Goal: Task Accomplishment & Management: Manage account settings

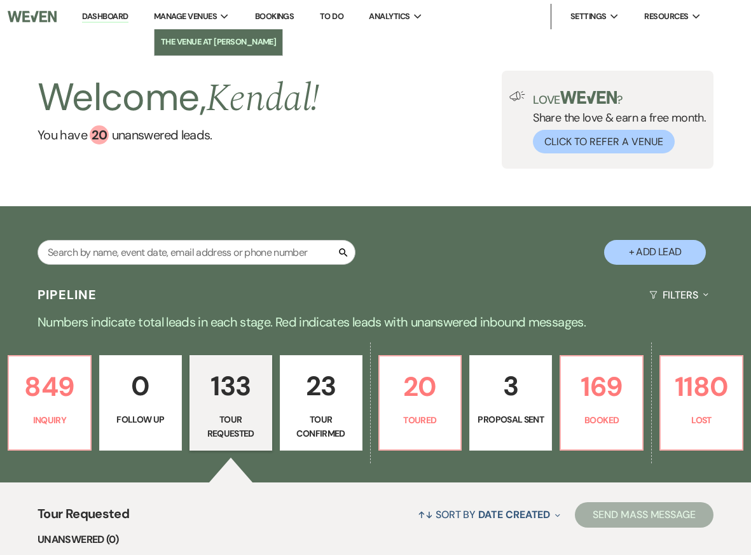
click at [181, 41] on li "The Venue at [PERSON_NAME]" at bounding box center [219, 42] width 116 height 13
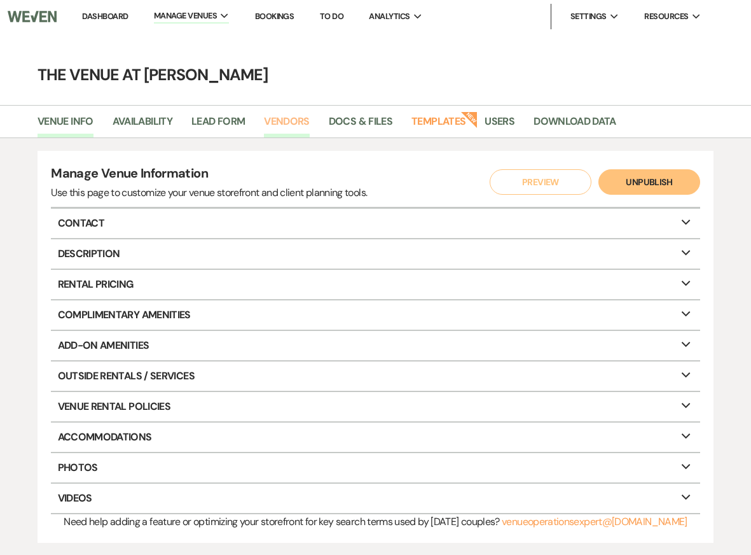
click at [286, 121] on link "Vendors" at bounding box center [287, 125] width 46 height 24
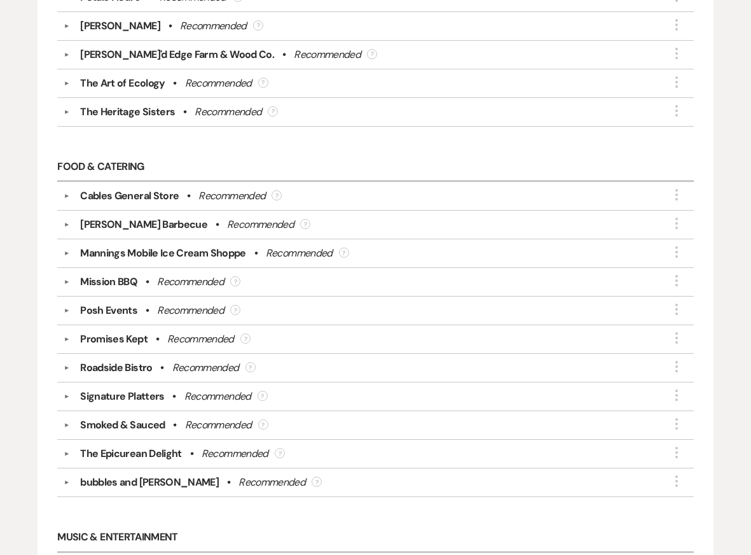
scroll to position [2650, 0]
click at [65, 451] on button "▼" at bounding box center [66, 454] width 15 height 6
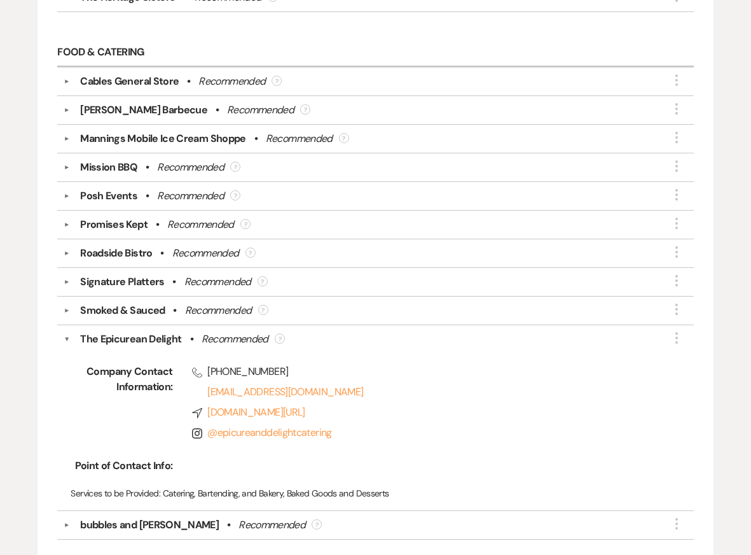
scroll to position [2770, 0]
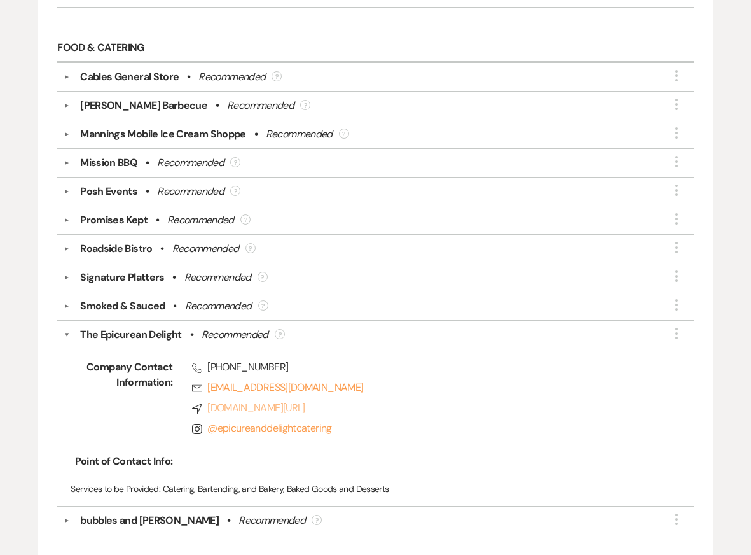
click at [289, 400] on link "Compass www.theepicureandelight.com/" at bounding box center [424, 407] width 464 height 15
click at [64, 188] on button "▼" at bounding box center [66, 191] width 15 height 6
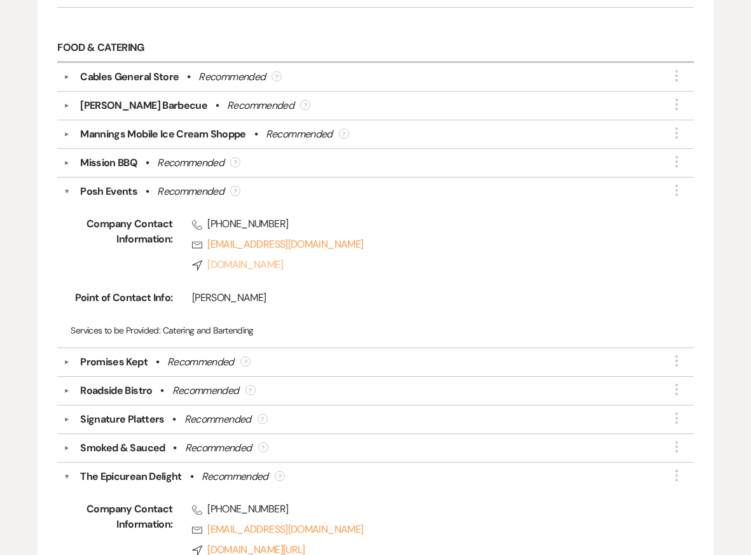
click at [264, 257] on link "Compass poshscranton.com" at bounding box center [424, 264] width 464 height 15
click at [67, 184] on button "▼" at bounding box center [67, 191] width 6 height 15
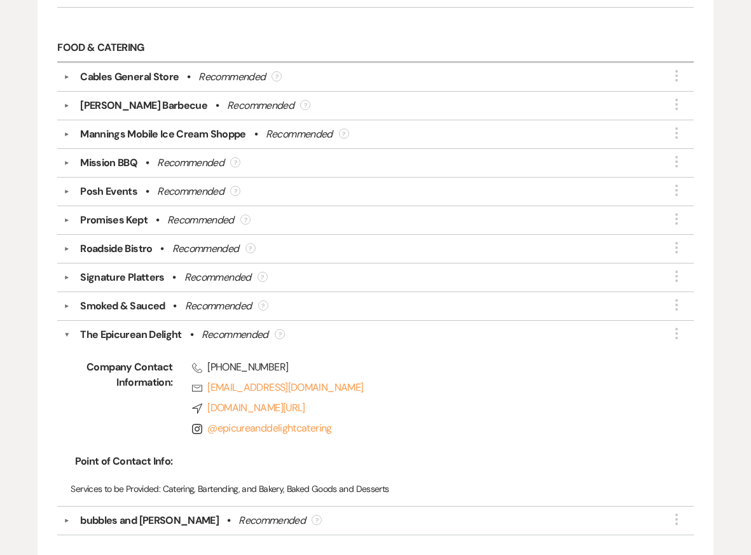
click at [66, 327] on button "▼" at bounding box center [67, 334] width 6 height 15
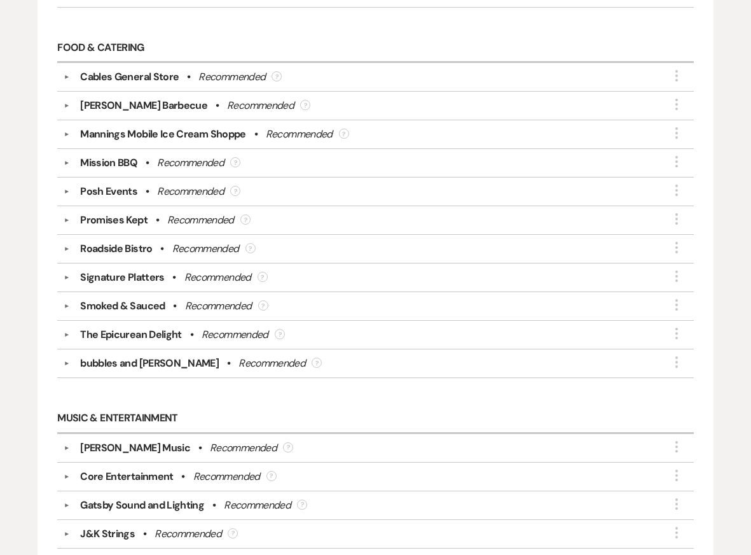
click at [99, 69] on div "Cables General Store" at bounding box center [129, 76] width 99 height 15
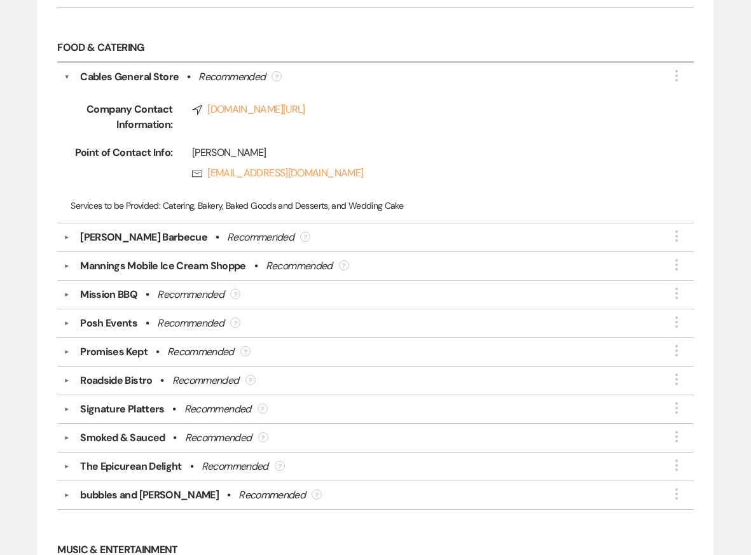
click at [96, 69] on div "Cables General Store" at bounding box center [129, 76] width 99 height 15
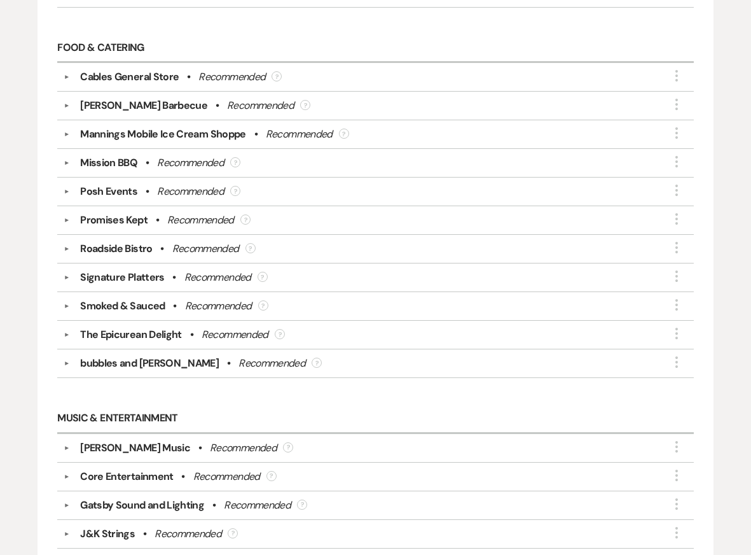
click at [93, 212] on div "Promises Kept" at bounding box center [113, 219] width 67 height 15
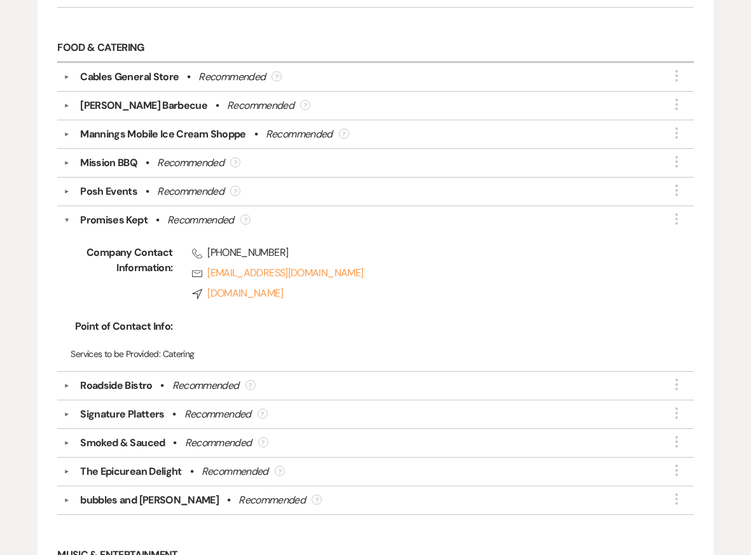
click at [93, 212] on div "Promises Kept" at bounding box center [113, 219] width 67 height 15
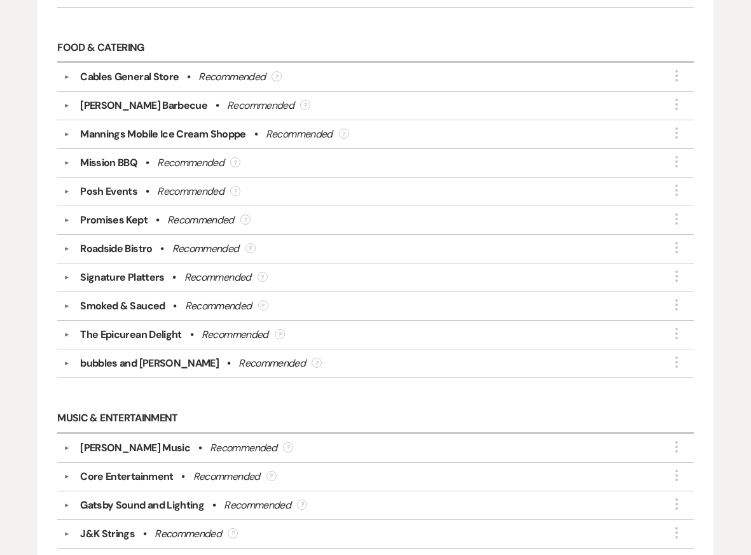
click at [98, 270] on div "Signature Platters" at bounding box center [122, 277] width 84 height 15
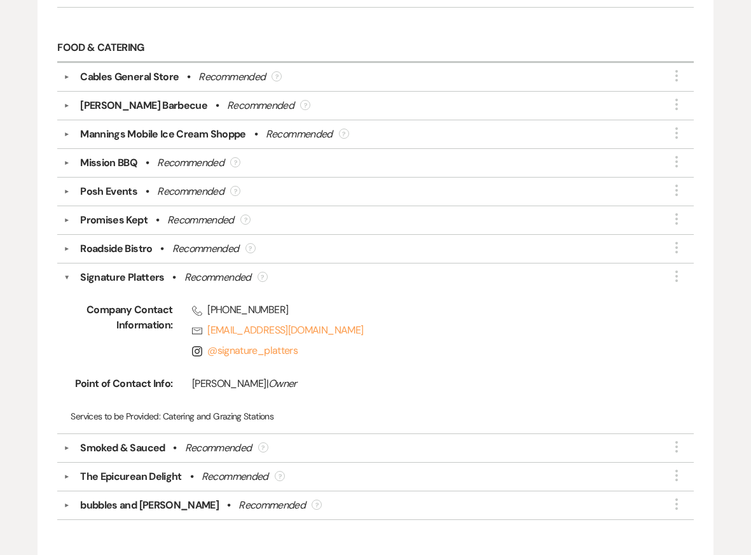
click at [98, 270] on div "Signature Platters" at bounding box center [122, 277] width 84 height 15
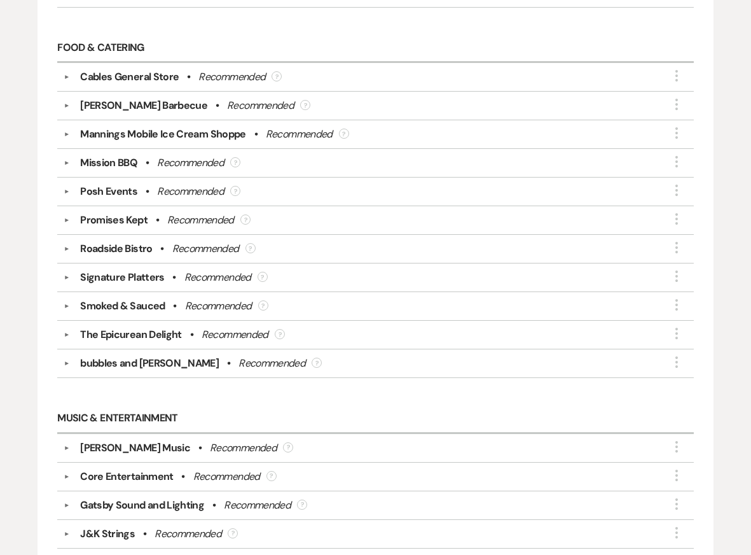
click at [100, 300] on div "Smoked & Sauced" at bounding box center [122, 305] width 85 height 15
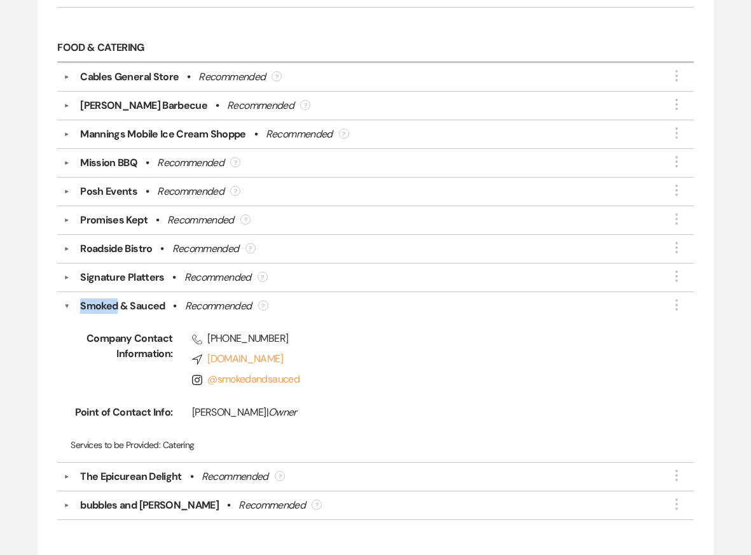
click at [100, 300] on div "Smoked & Sauced" at bounding box center [122, 305] width 85 height 15
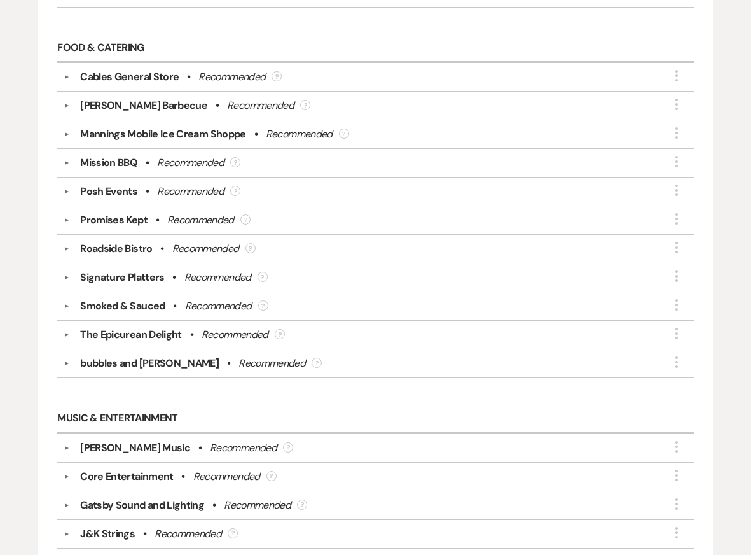
click at [101, 356] on div "bubbles and brie" at bounding box center [149, 363] width 139 height 15
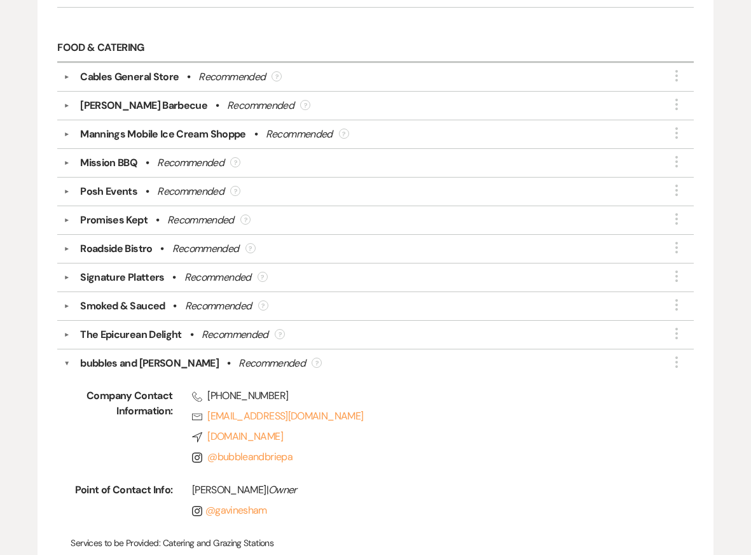
click at [101, 356] on div "bubbles and brie" at bounding box center [149, 363] width 139 height 15
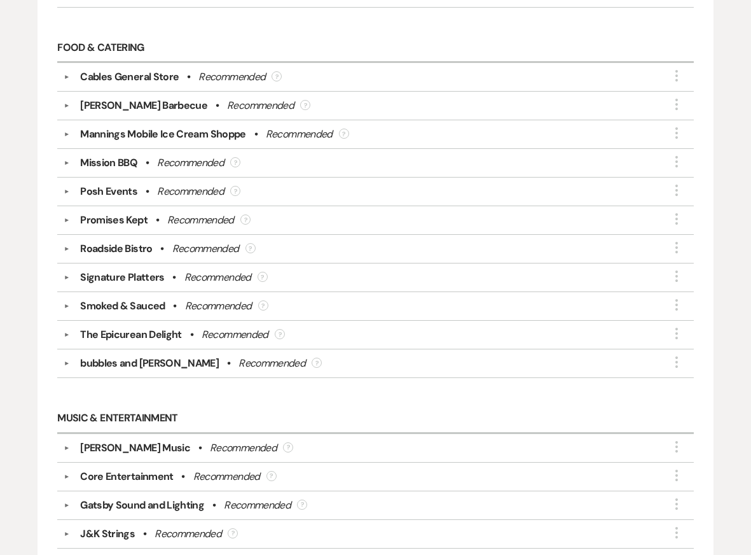
click at [111, 241] on div "Roadside Bistro" at bounding box center [116, 248] width 72 height 15
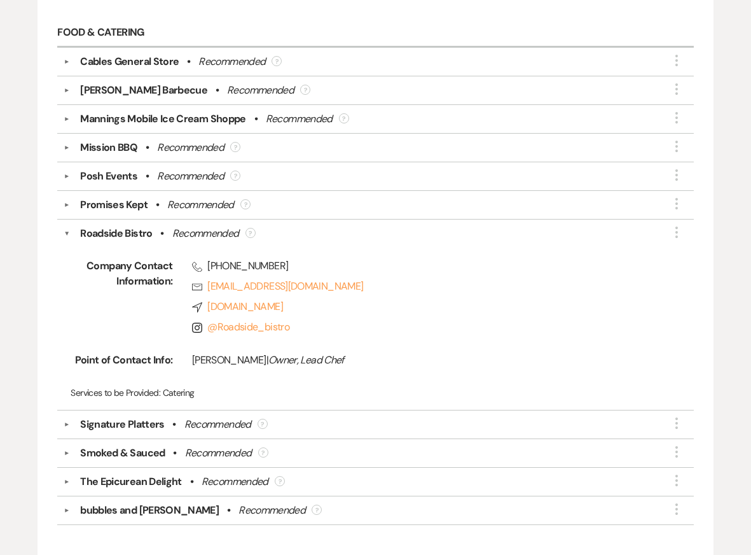
scroll to position [2786, 0]
click at [243, 298] on link "Compass www.bistroroadside.com" at bounding box center [424, 305] width 464 height 15
click at [64, 225] on button "▼" at bounding box center [67, 232] width 6 height 15
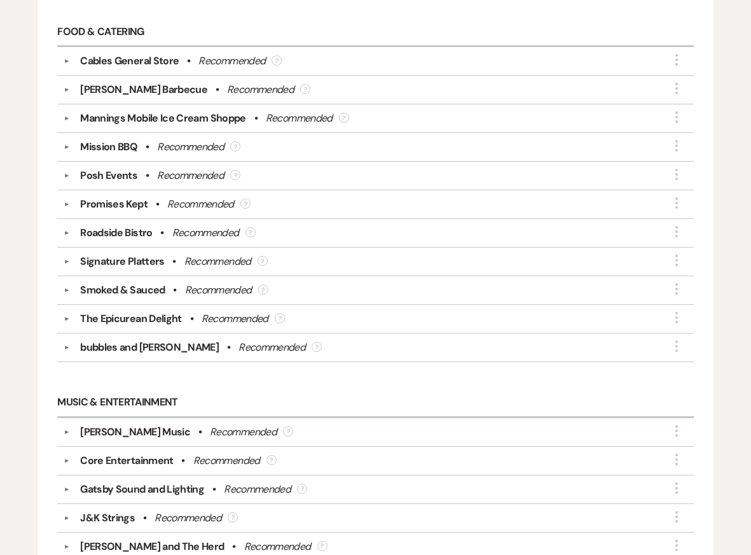
click at [79, 53] on div "Cables General Store • Recommended ?" at bounding box center [379, 60] width 618 height 15
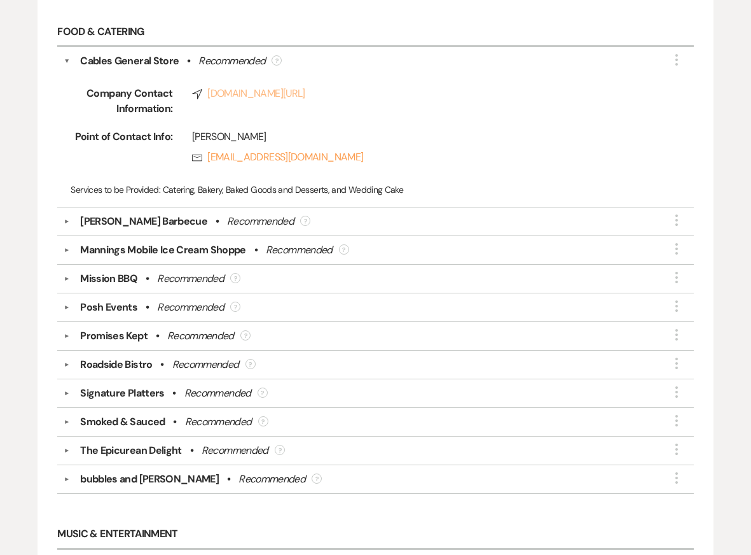
click at [248, 86] on link "Compass www.cablesgeneralstore.com/" at bounding box center [424, 93] width 464 height 15
click at [115, 385] on div "Signature Platters" at bounding box center [122, 392] width 84 height 15
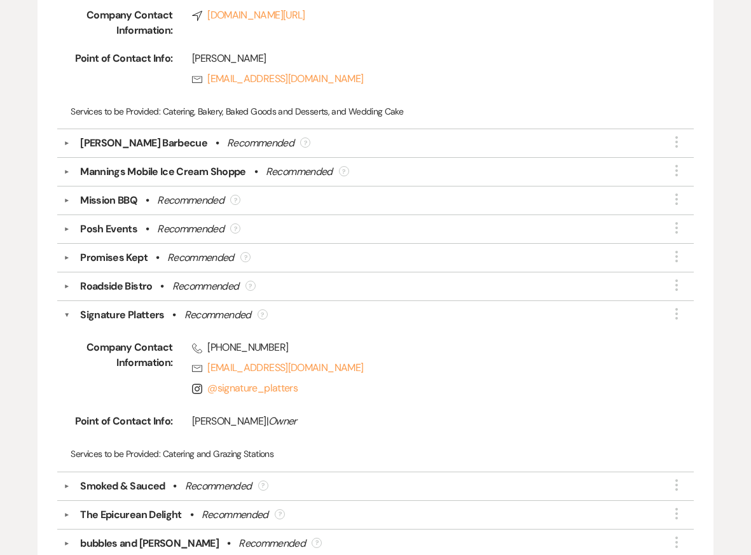
scroll to position [2876, 0]
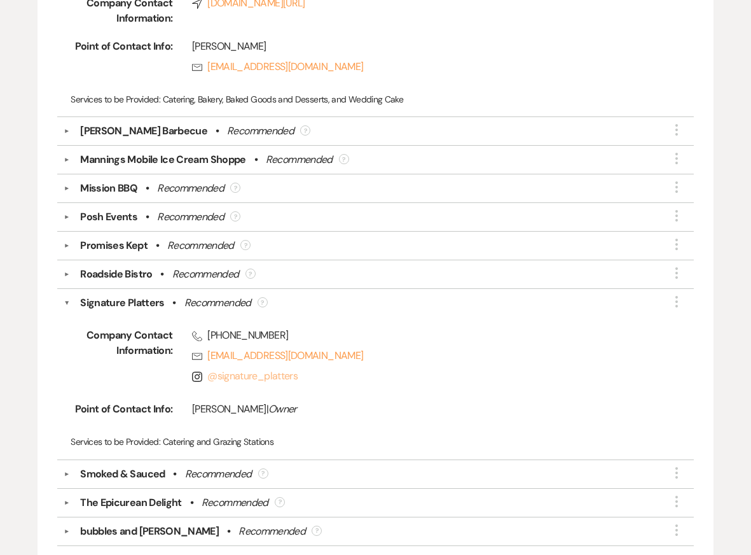
click at [244, 369] on link "@ signature_platters" at bounding box center [252, 375] width 90 height 13
click at [68, 295] on button "▼" at bounding box center [67, 302] width 6 height 15
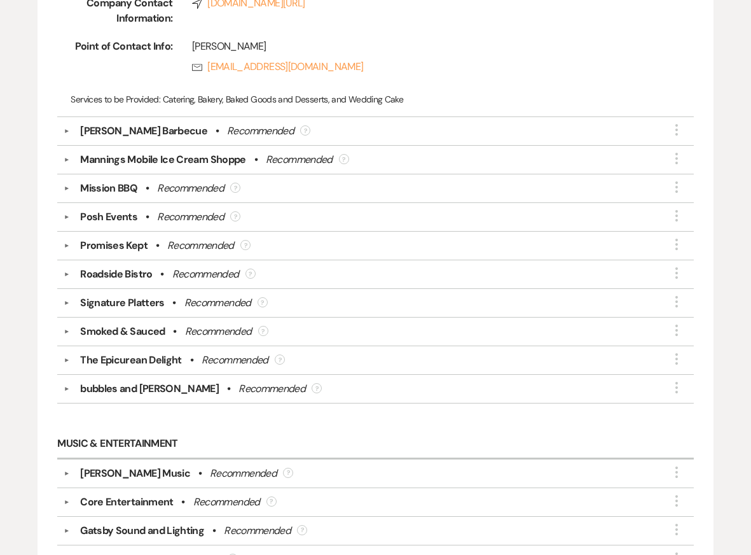
click at [67, 128] on button "▼" at bounding box center [66, 131] width 15 height 6
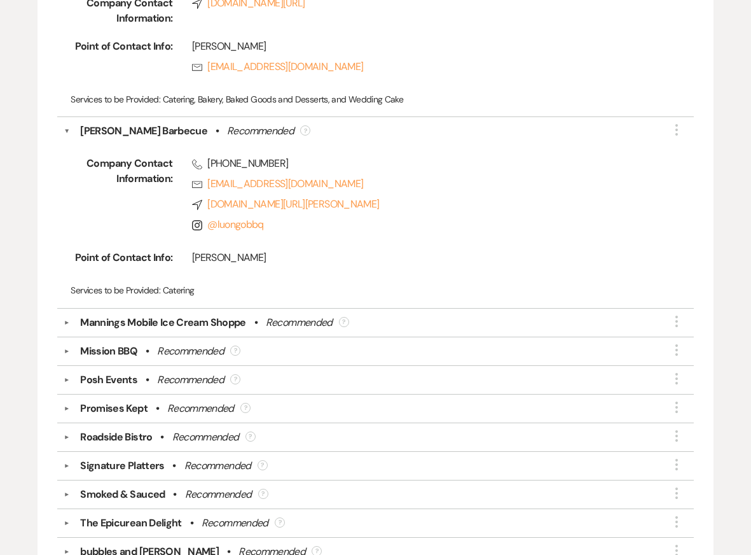
click at [67, 123] on button "▼" at bounding box center [67, 130] width 6 height 15
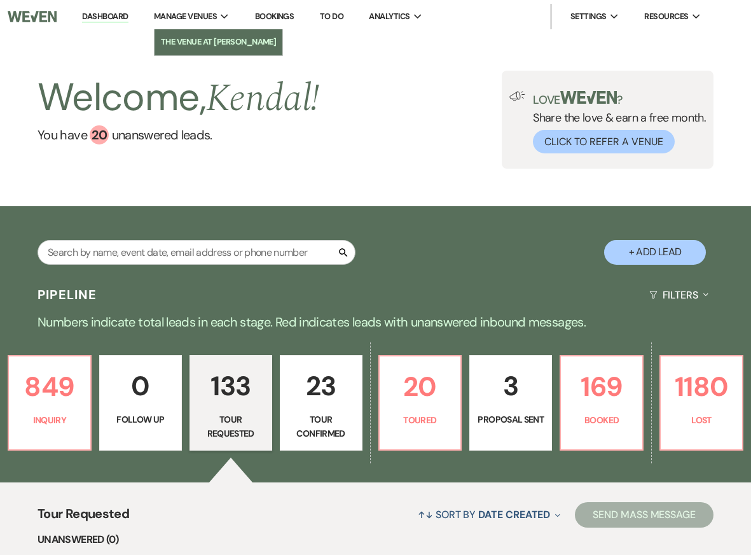
click at [205, 45] on li "The Venue at [PERSON_NAME]" at bounding box center [219, 42] width 116 height 13
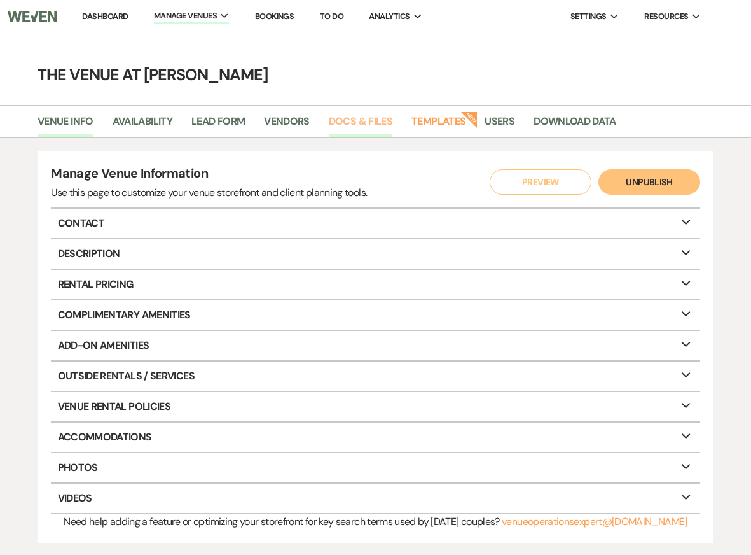
click at [365, 120] on link "Docs & Files" at bounding box center [361, 125] width 64 height 24
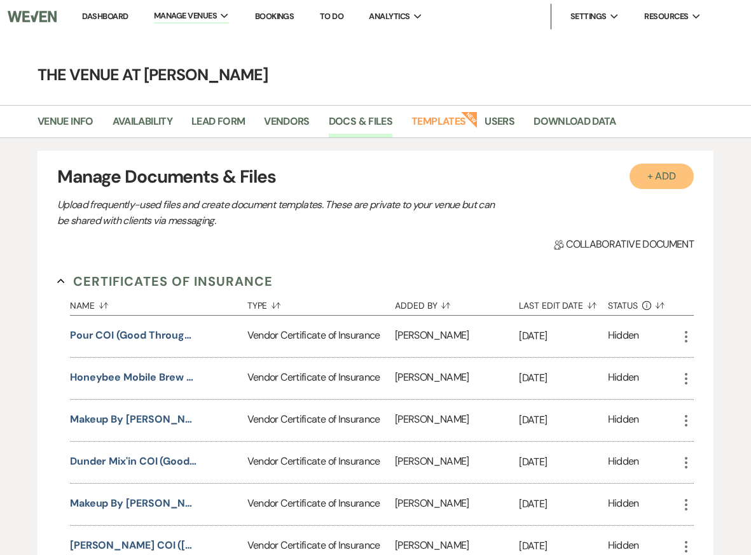
click at [665, 177] on button "+ Add" at bounding box center [662, 175] width 65 height 25
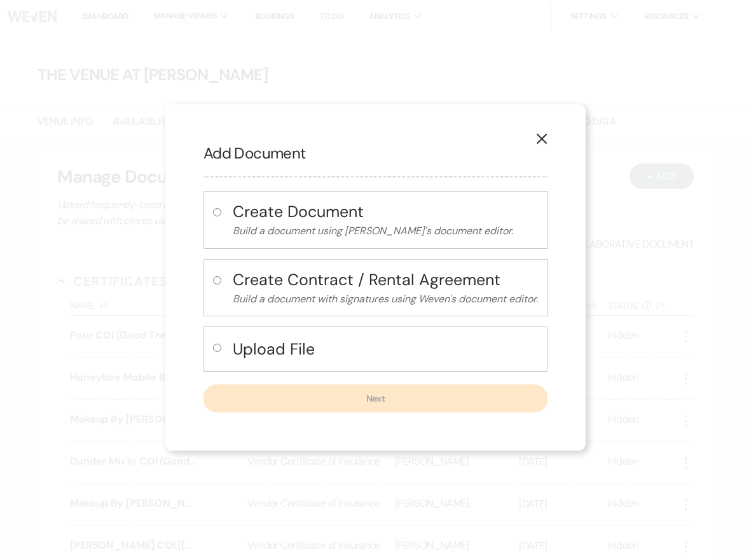
click at [303, 348] on h4 "Upload File" at bounding box center [385, 349] width 305 height 22
radio input "true"
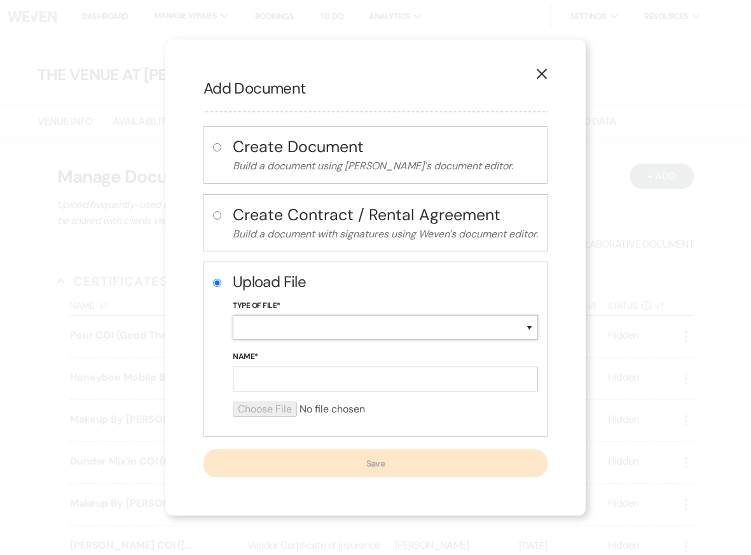
click at [279, 331] on select "Special Event Insurance Vendor Certificate of Insurance Contracts / Rental Agre…" at bounding box center [385, 327] width 305 height 25
select select "18"
click at [258, 385] on input "Name*" at bounding box center [385, 378] width 305 height 25
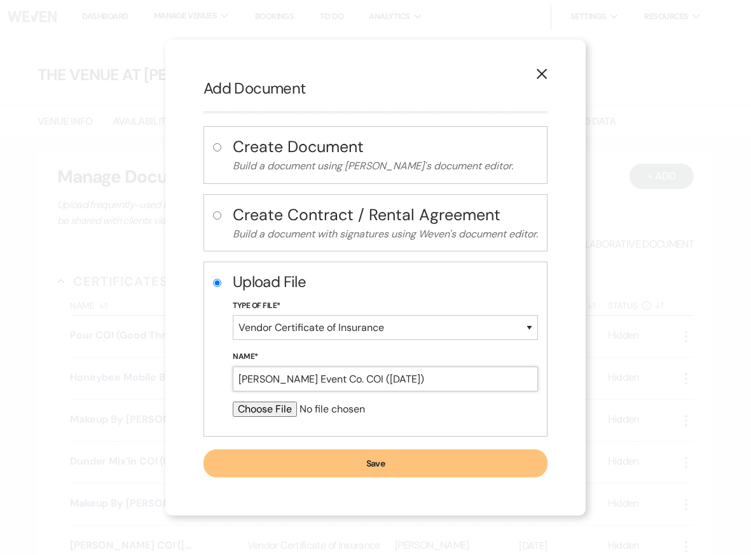
type input "Baker Event Co. COI (5/21/2026)"
click at [246, 406] on input "file" at bounding box center [385, 408] width 305 height 15
type input "C:\fakepath\The Venue at Carley Brook.pdf"
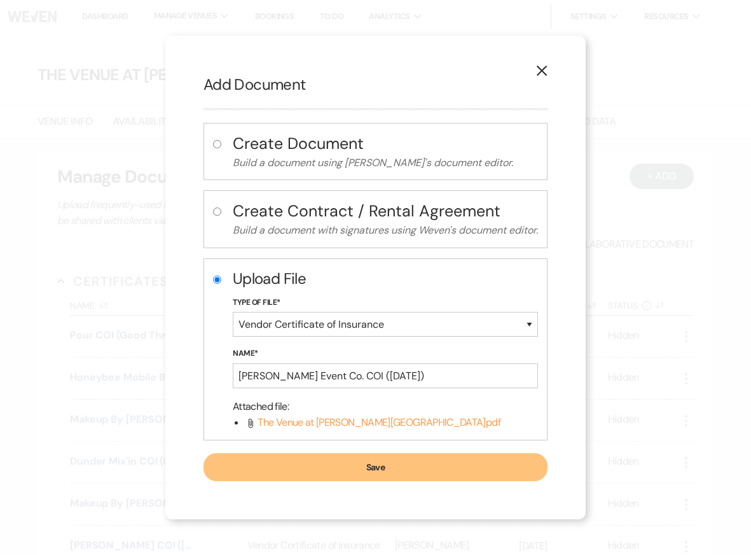
click at [399, 468] on button "Save" at bounding box center [376, 467] width 344 height 28
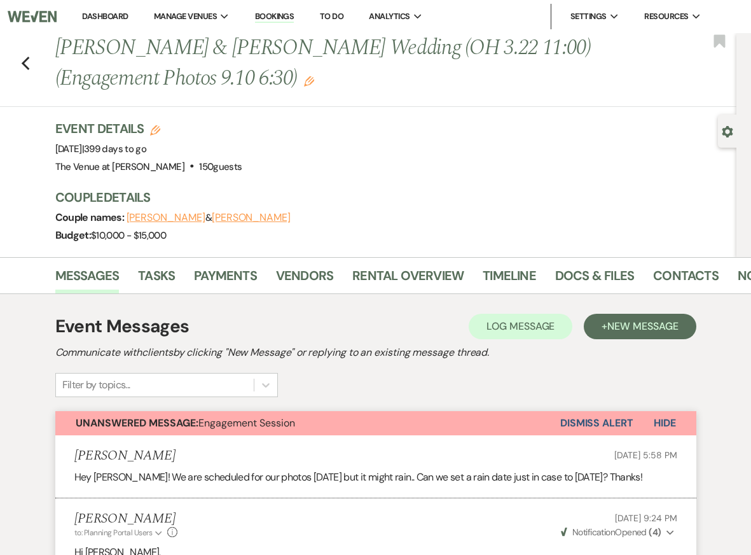
click at [610, 418] on button "Dismiss Alert" at bounding box center [596, 423] width 73 height 24
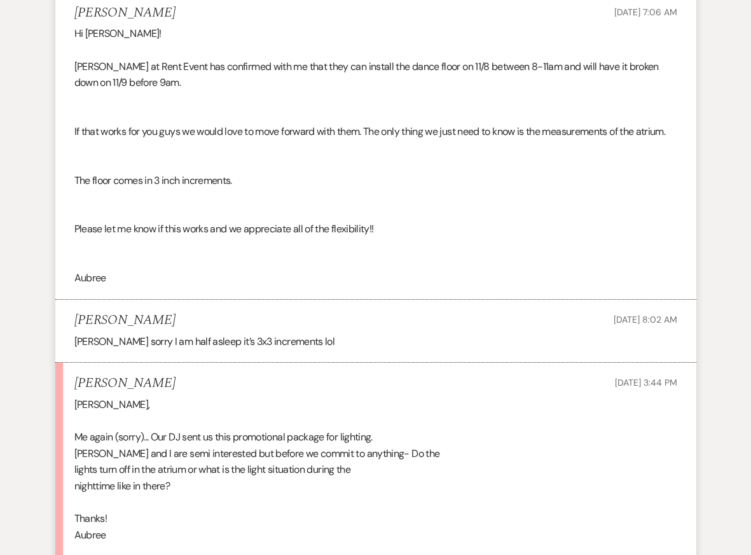
scroll to position [7795, 0]
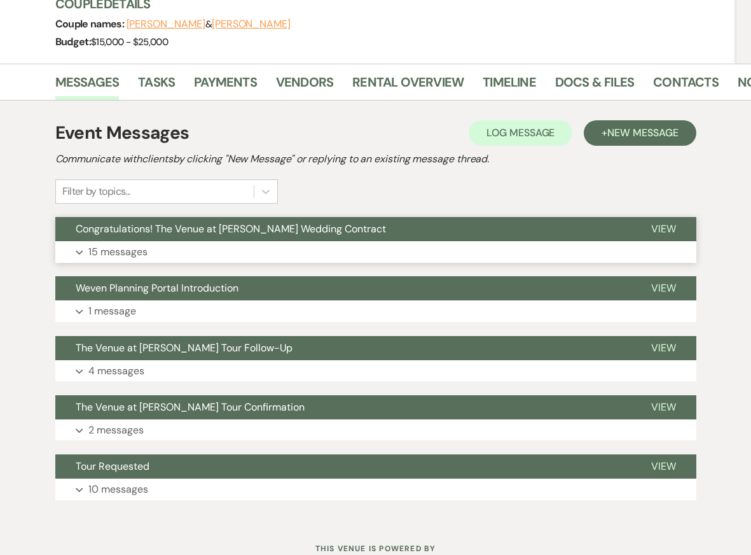
scroll to position [188, 0]
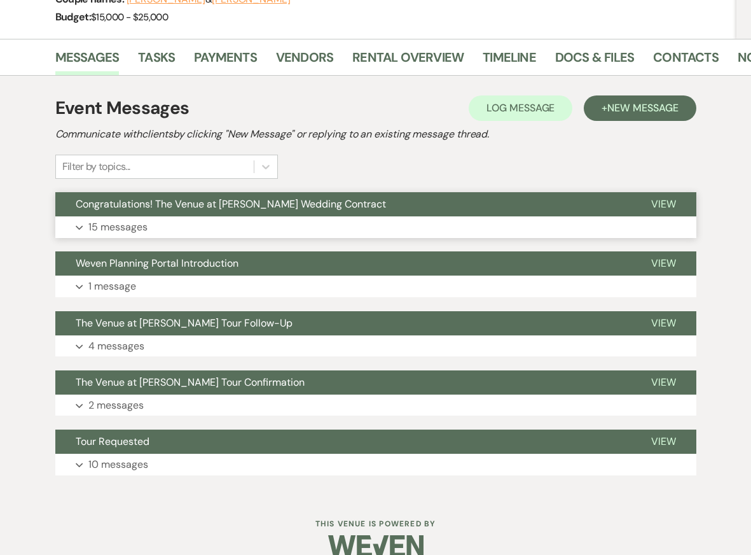
click at [206, 224] on button "Expand 15 messages" at bounding box center [375, 227] width 641 height 22
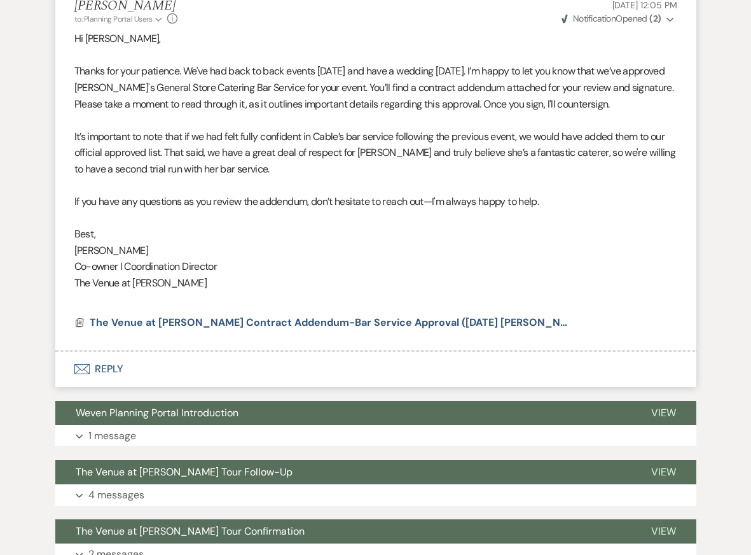
scroll to position [3344, 0]
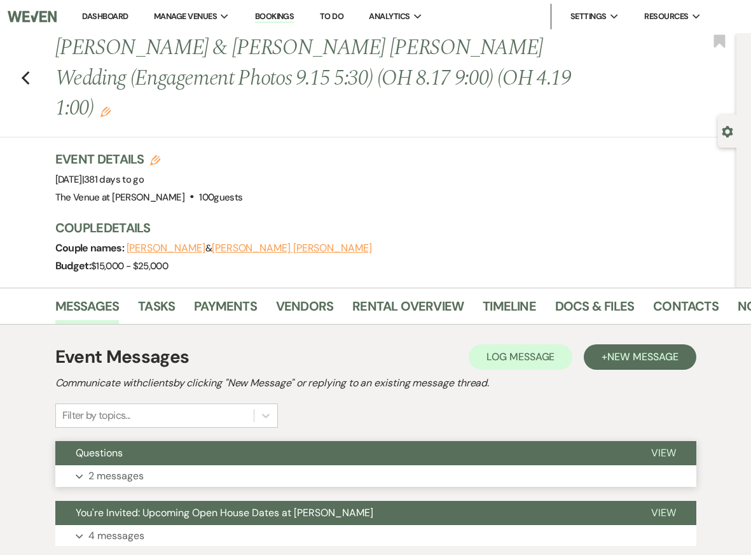
click at [187, 465] on button "Expand 2 messages" at bounding box center [375, 476] width 641 height 22
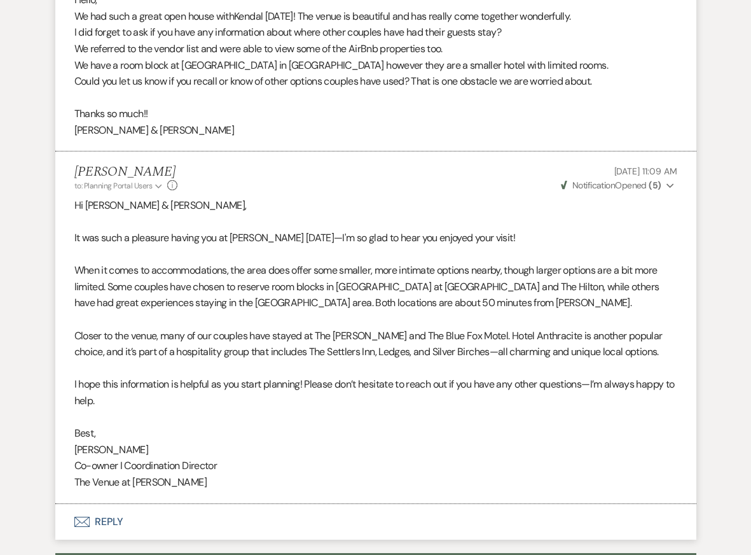
scroll to position [514, 0]
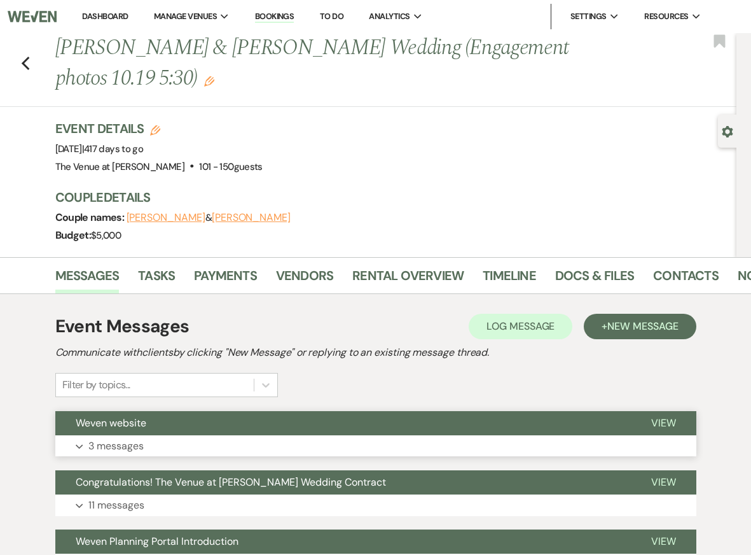
click at [267, 432] on button "Weven website" at bounding box center [343, 423] width 576 height 24
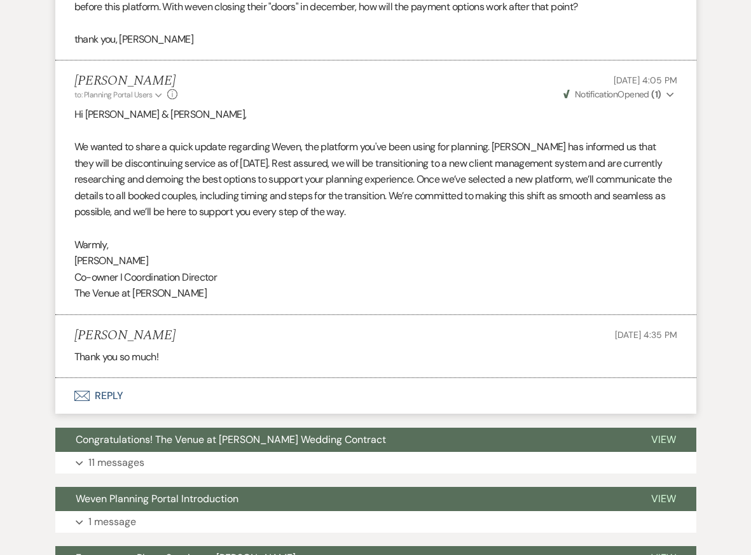
scroll to position [544, 0]
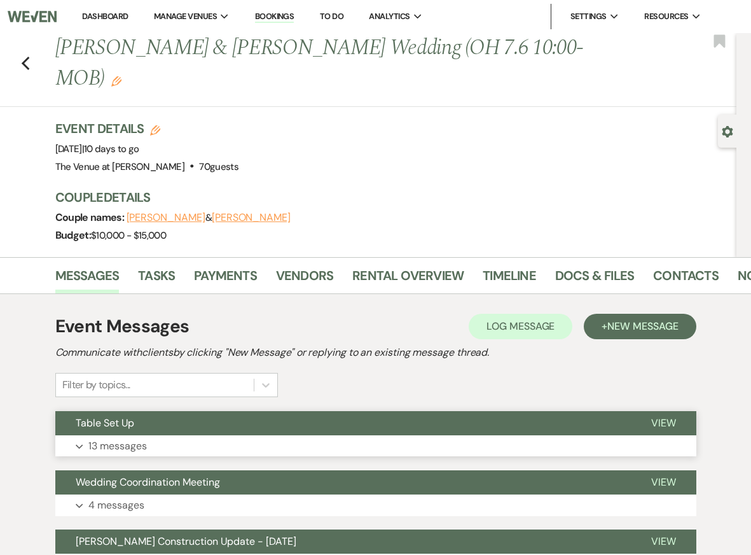
click at [415, 441] on button "Expand 13 messages" at bounding box center [375, 446] width 641 height 22
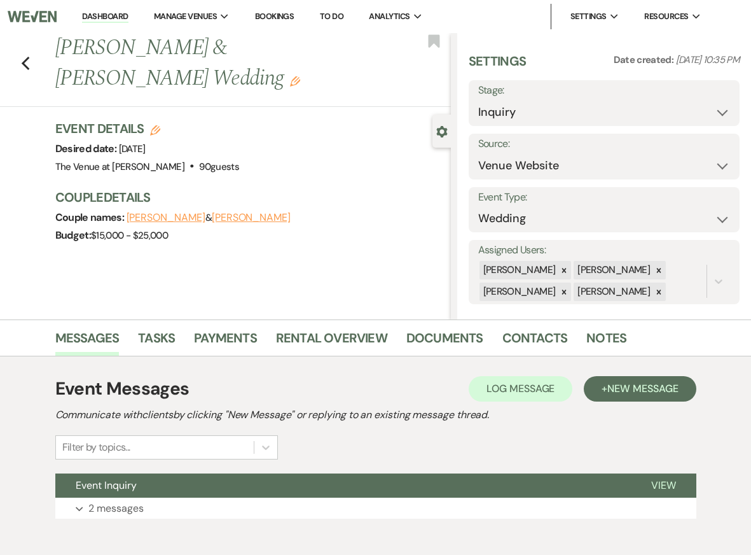
click at [481, 518] on div "Event Messages Log Log Message + New Message Communicate with clients by clicki…" at bounding box center [375, 447] width 641 height 156
click at [478, 506] on button "Expand 2 messages" at bounding box center [375, 508] width 641 height 22
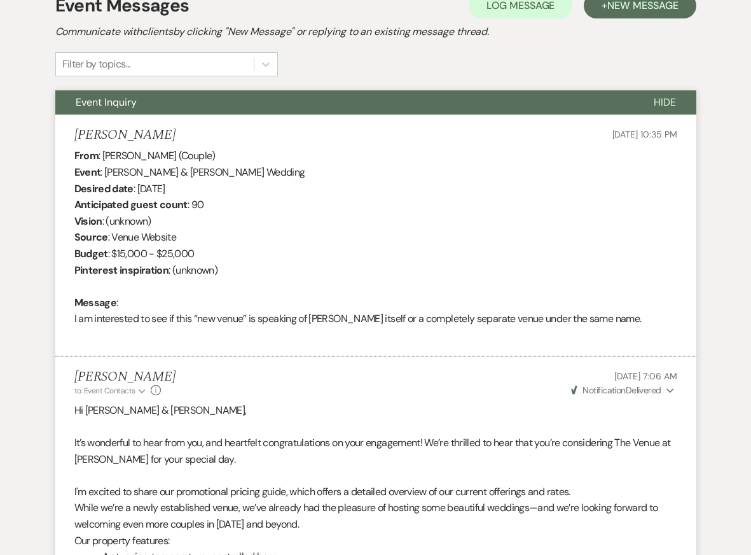
scroll to position [376, 0]
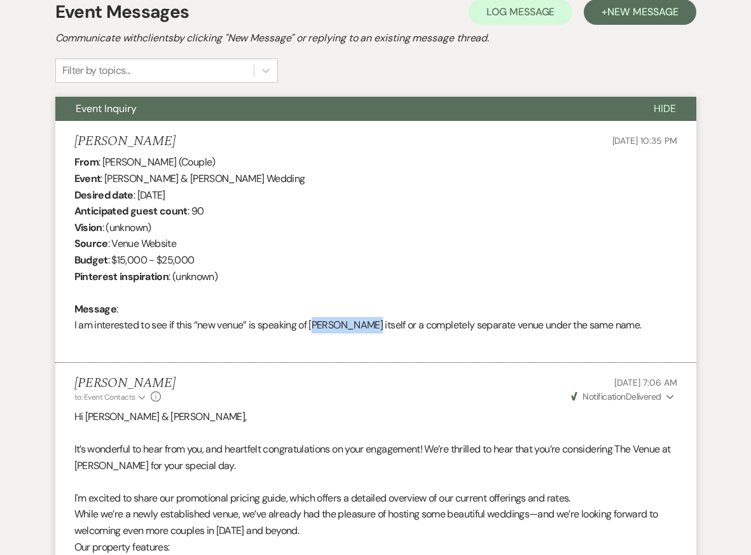
drag, startPoint x: 312, startPoint y: 324, endPoint x: 364, endPoint y: 324, distance: 52.2
click at [364, 324] on div "From : Daphne Ancona (Couple) Event : Nathan Hess & Daphne Ancona's Wedding Des…" at bounding box center [375, 251] width 603 height 195
copy div "Carley Brook"
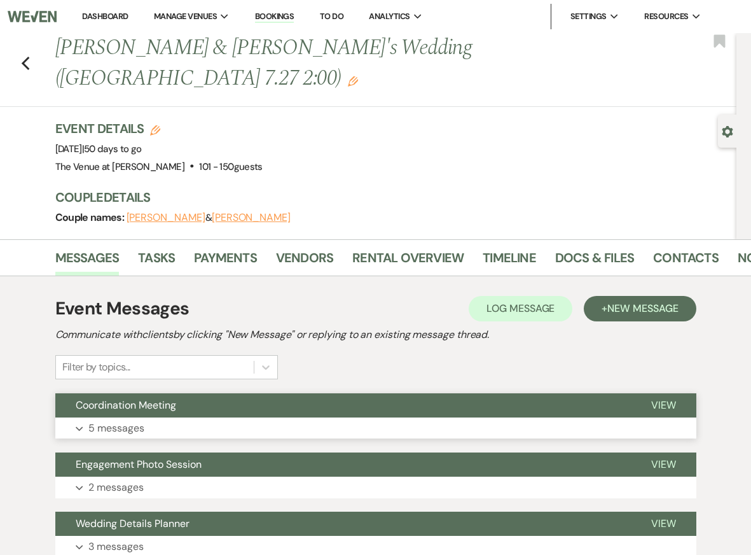
click at [339, 417] on button "Expand 5 messages" at bounding box center [375, 428] width 641 height 22
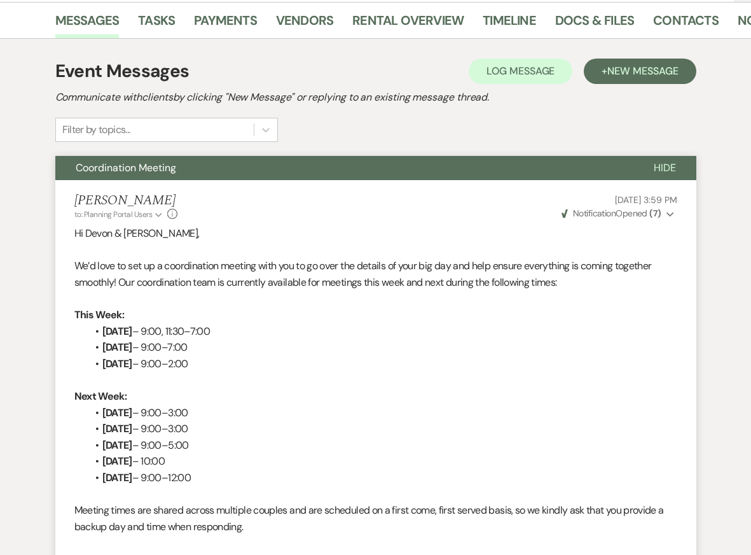
scroll to position [238, 0]
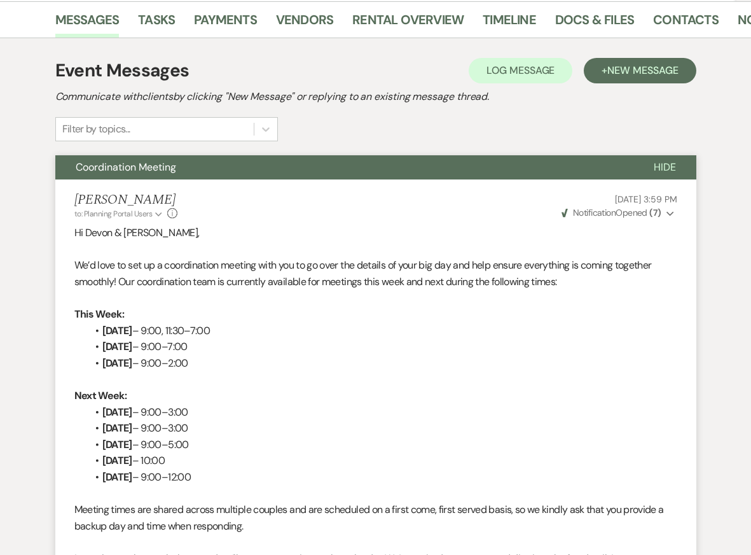
click at [371, 155] on button "Coordination Meeting" at bounding box center [344, 167] width 578 height 24
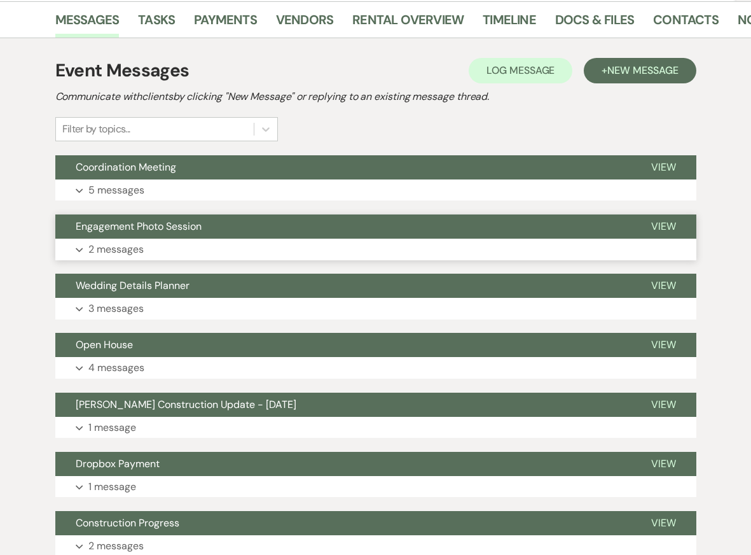
click at [306, 238] on button "Expand 2 messages" at bounding box center [375, 249] width 641 height 22
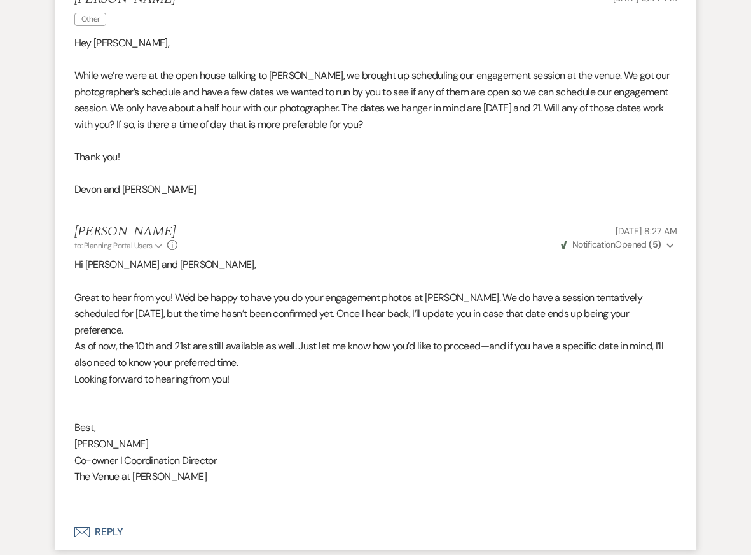
scroll to position [507, 0]
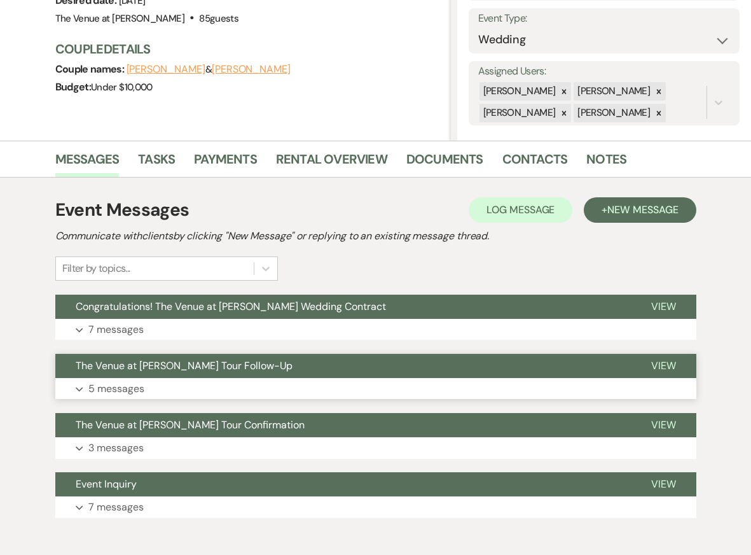
scroll to position [179, 0]
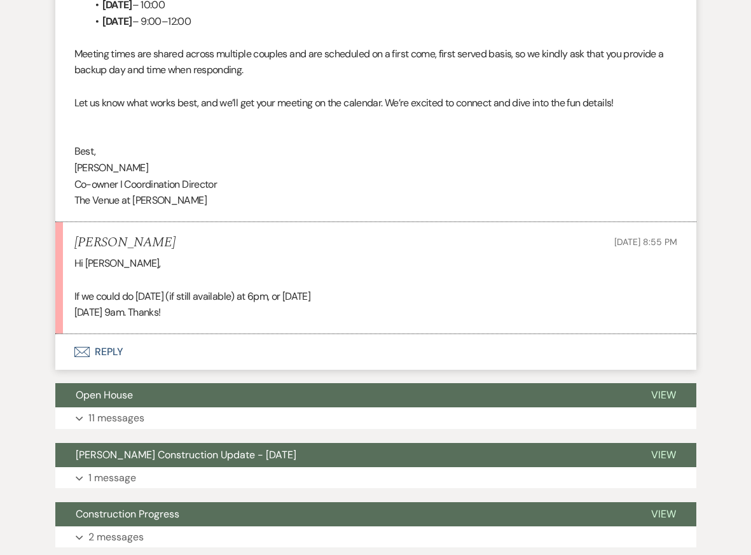
scroll to position [3308, 0]
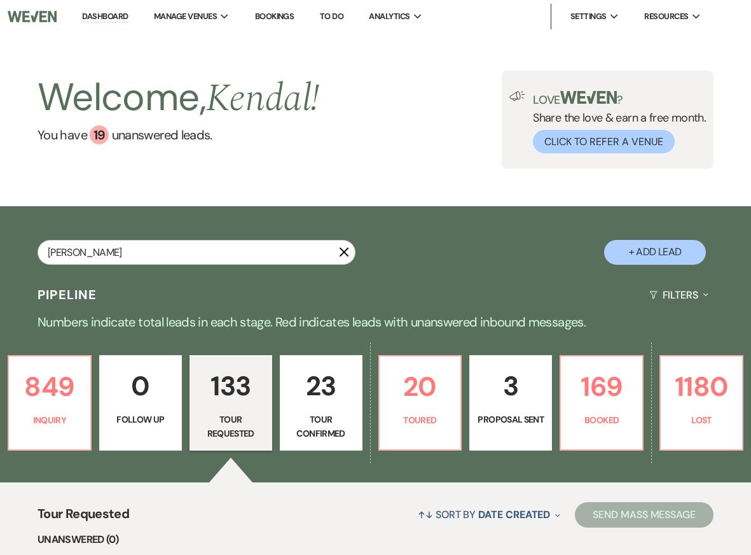
type input "[PERSON_NAME]"
select select "8"
select select "1"
select select "8"
select select "5"
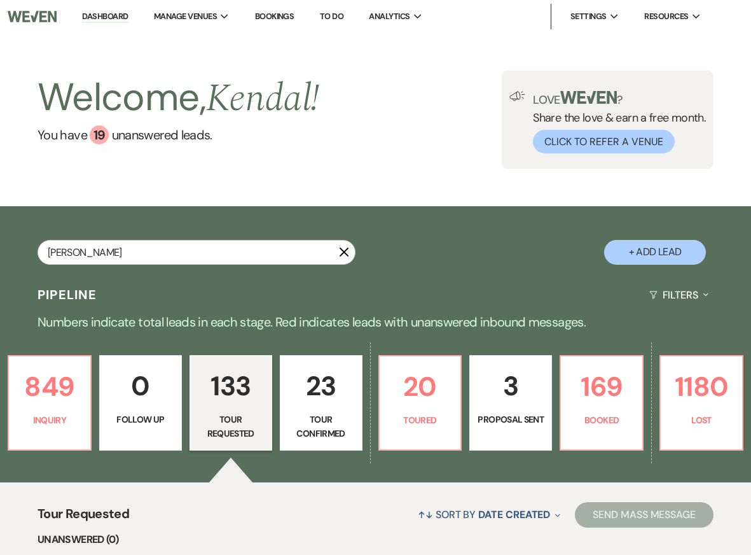
select select "8"
select select "5"
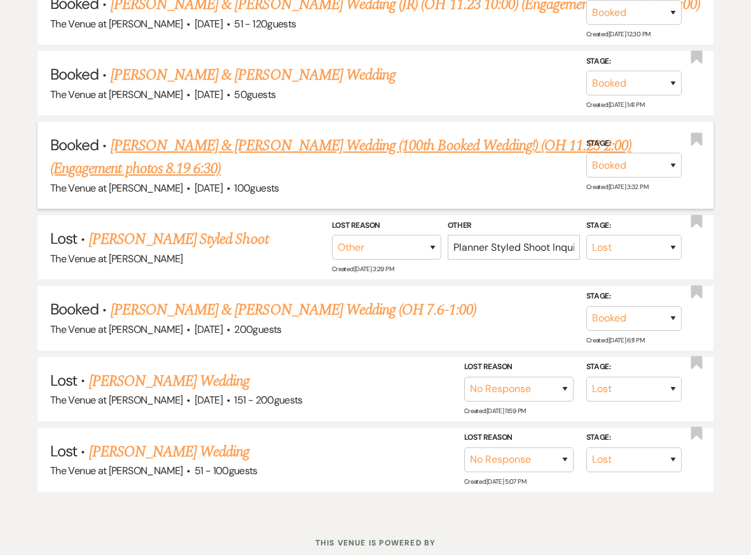
scroll to position [494, 0]
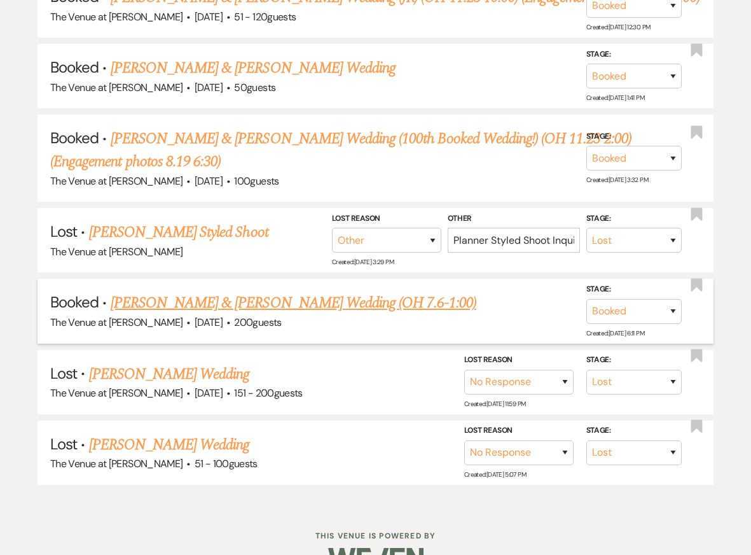
click at [230, 294] on link "[PERSON_NAME] & [PERSON_NAME] Wedding (OH 7.6-1:00)" at bounding box center [294, 302] width 366 height 23
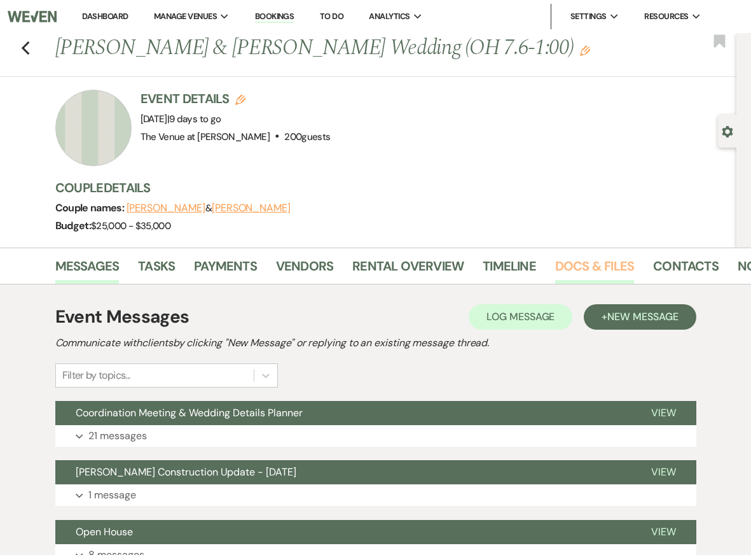
click at [595, 268] on link "Docs & Files" at bounding box center [594, 270] width 79 height 28
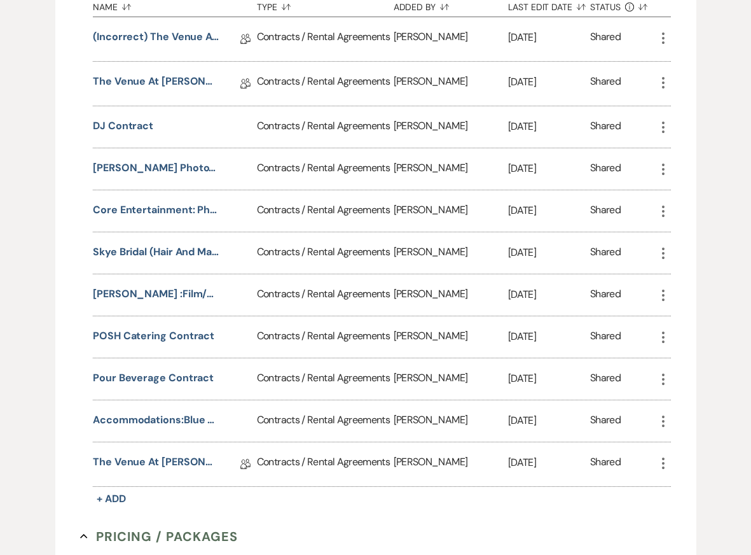
scroll to position [436, 0]
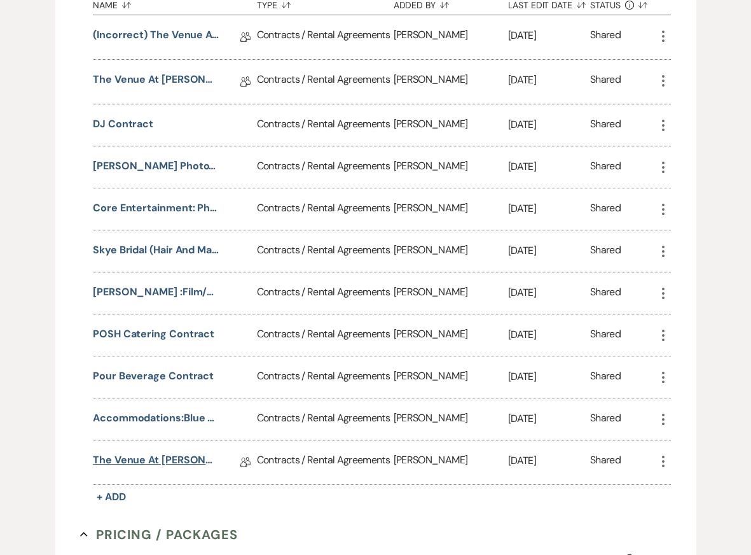
click at [160, 462] on link "The Venue at [PERSON_NAME] Contract Addendum-Morning Add-on Hours ([DATE], [PER…" at bounding box center [156, 462] width 127 height 20
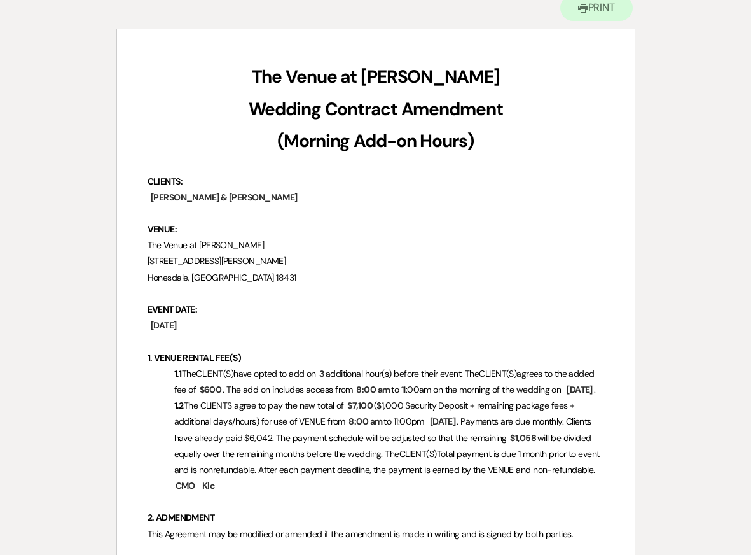
scroll to position [21, 0]
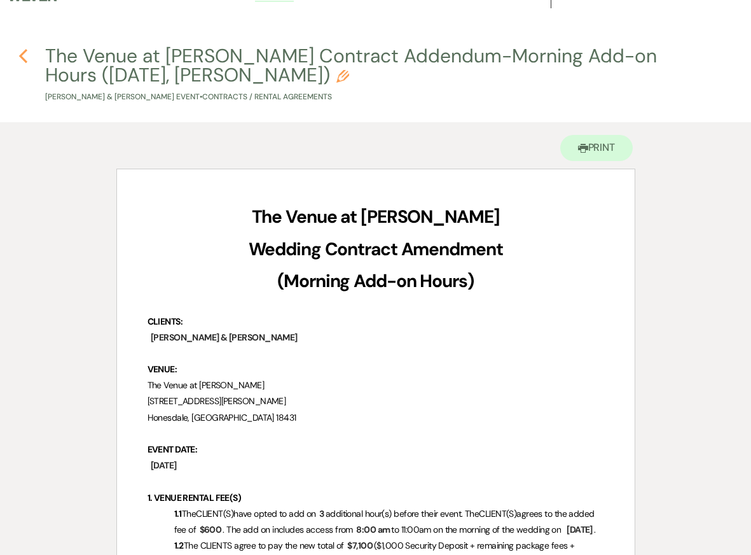
click at [22, 55] on icon "Previous" at bounding box center [23, 55] width 10 height 15
